Goal: Transaction & Acquisition: Purchase product/service

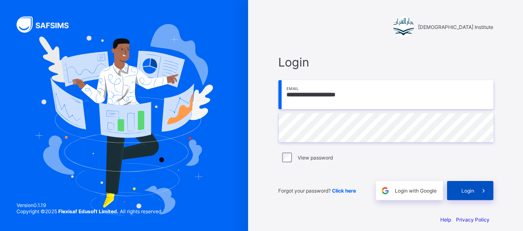
click at [488, 190] on icon at bounding box center [483, 191] width 9 height 8
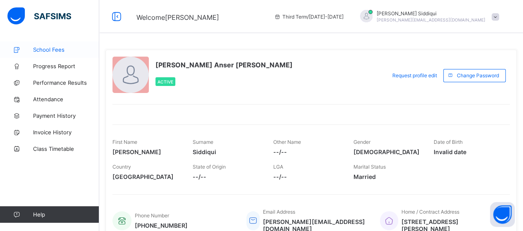
click at [55, 43] on link "School Fees" at bounding box center [49, 49] width 99 height 17
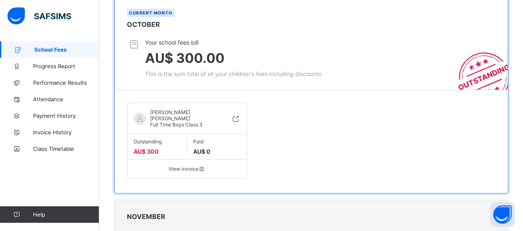
scroll to position [83, 0]
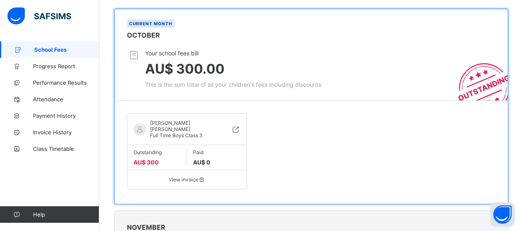
click at [150, 155] on span at bounding box center [157, 156] width 47 height 3
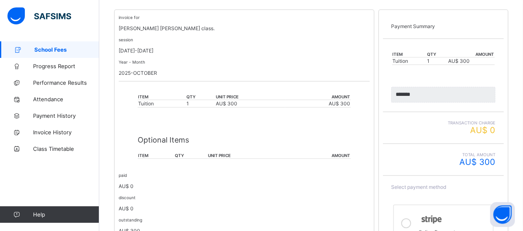
scroll to position [165, 0]
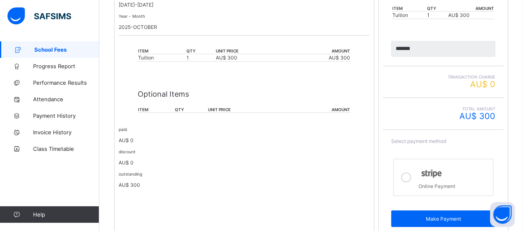
click at [410, 177] on icon at bounding box center [406, 177] width 10 height 10
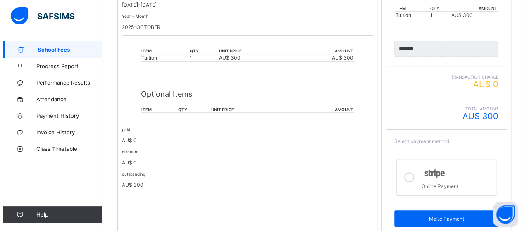
scroll to position [196, 0]
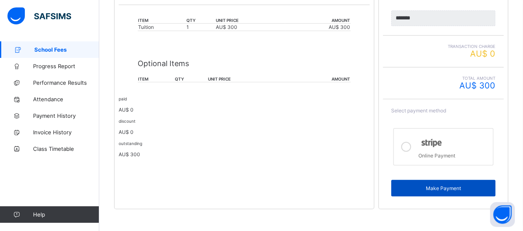
click at [439, 191] on div "Make Payment" at bounding box center [443, 188] width 104 height 17
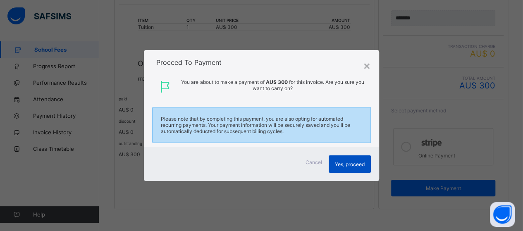
click at [335, 166] on div "Yes, proceed" at bounding box center [350, 163] width 42 height 17
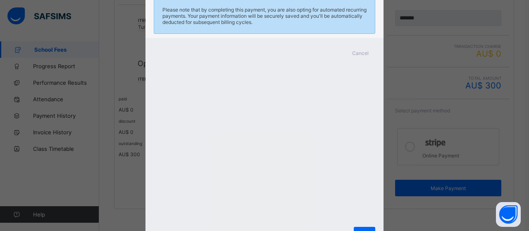
scroll to position [121, 0]
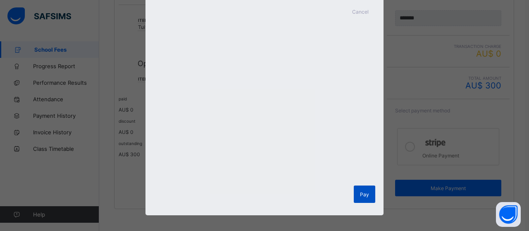
click at [363, 193] on span "Pay" at bounding box center [364, 194] width 9 height 6
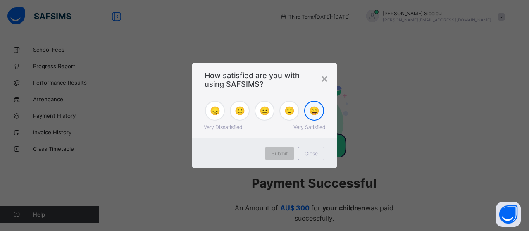
click at [314, 115] on span "😄" at bounding box center [314, 111] width 10 height 10
click at [284, 152] on span "Submit" at bounding box center [280, 153] width 16 height 6
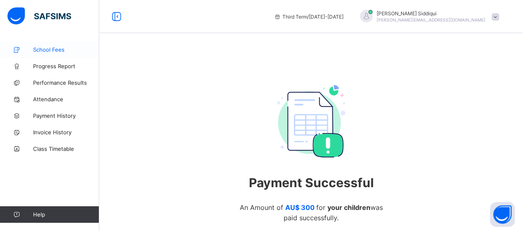
click at [57, 49] on span "School Fees" at bounding box center [66, 49] width 66 height 7
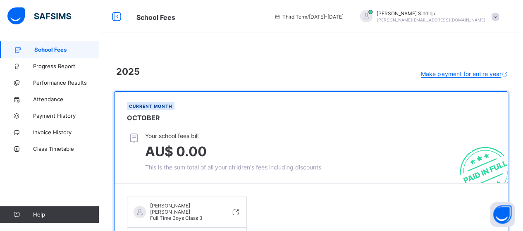
click at [467, 72] on span "Make payment for entire year" at bounding box center [461, 73] width 80 height 7
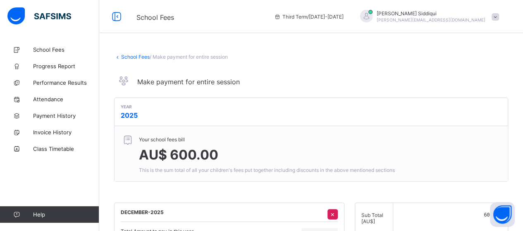
click at [499, 19] on span at bounding box center [495, 16] width 7 height 7
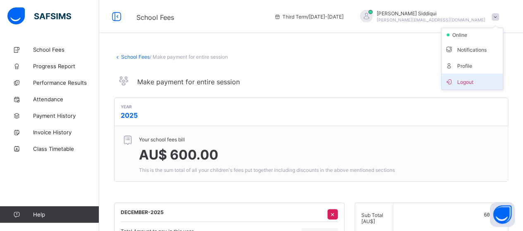
click at [479, 81] on span "Logout" at bounding box center [472, 82] width 55 height 10
